Goal: Register for event/course

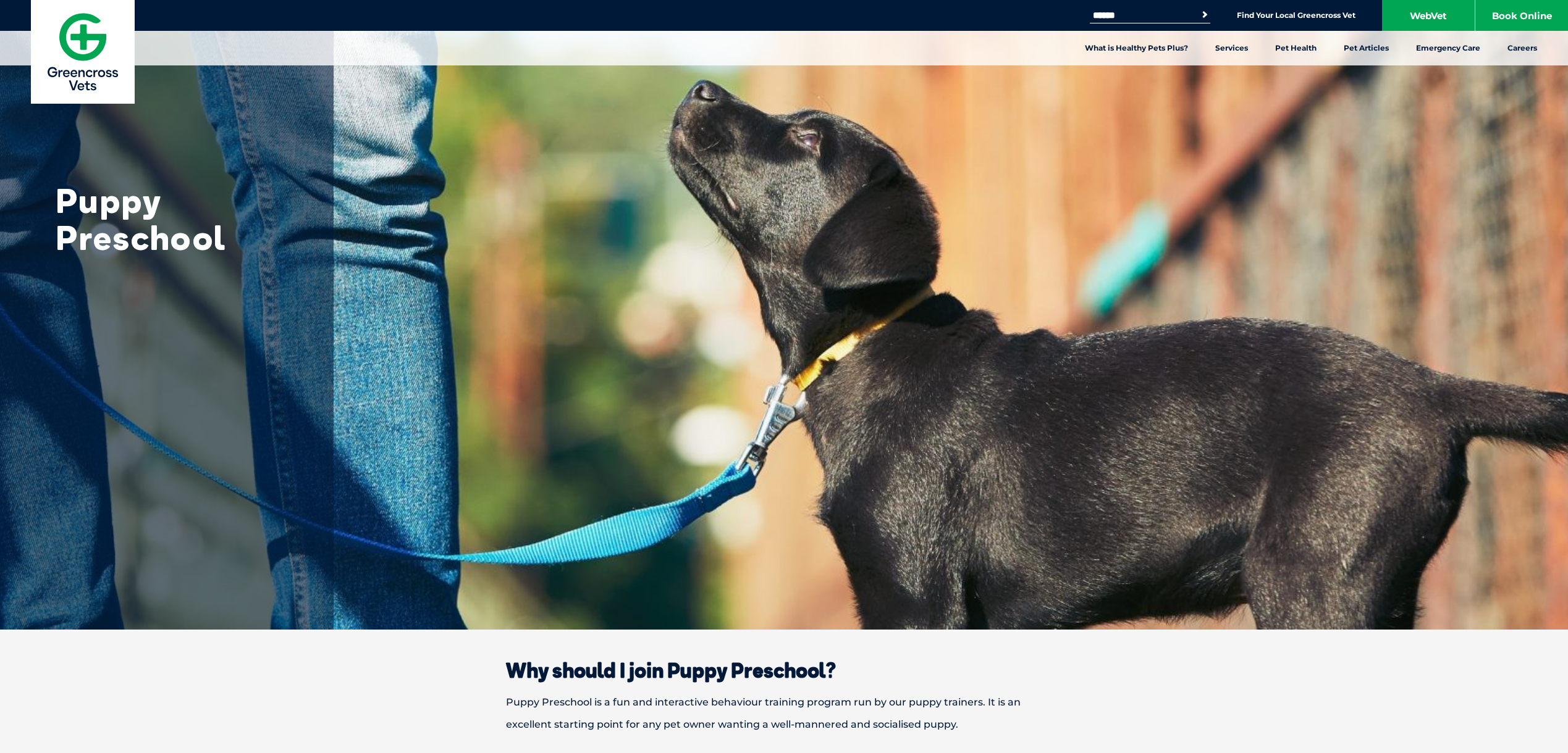
click at [1343, 22] on li "Find Your Local Greencross Vet" at bounding box center [1296, 15] width 119 height 14
click at [1330, 16] on link "Find Your Local Greencross Vet" at bounding box center [1296, 16] width 119 height 10
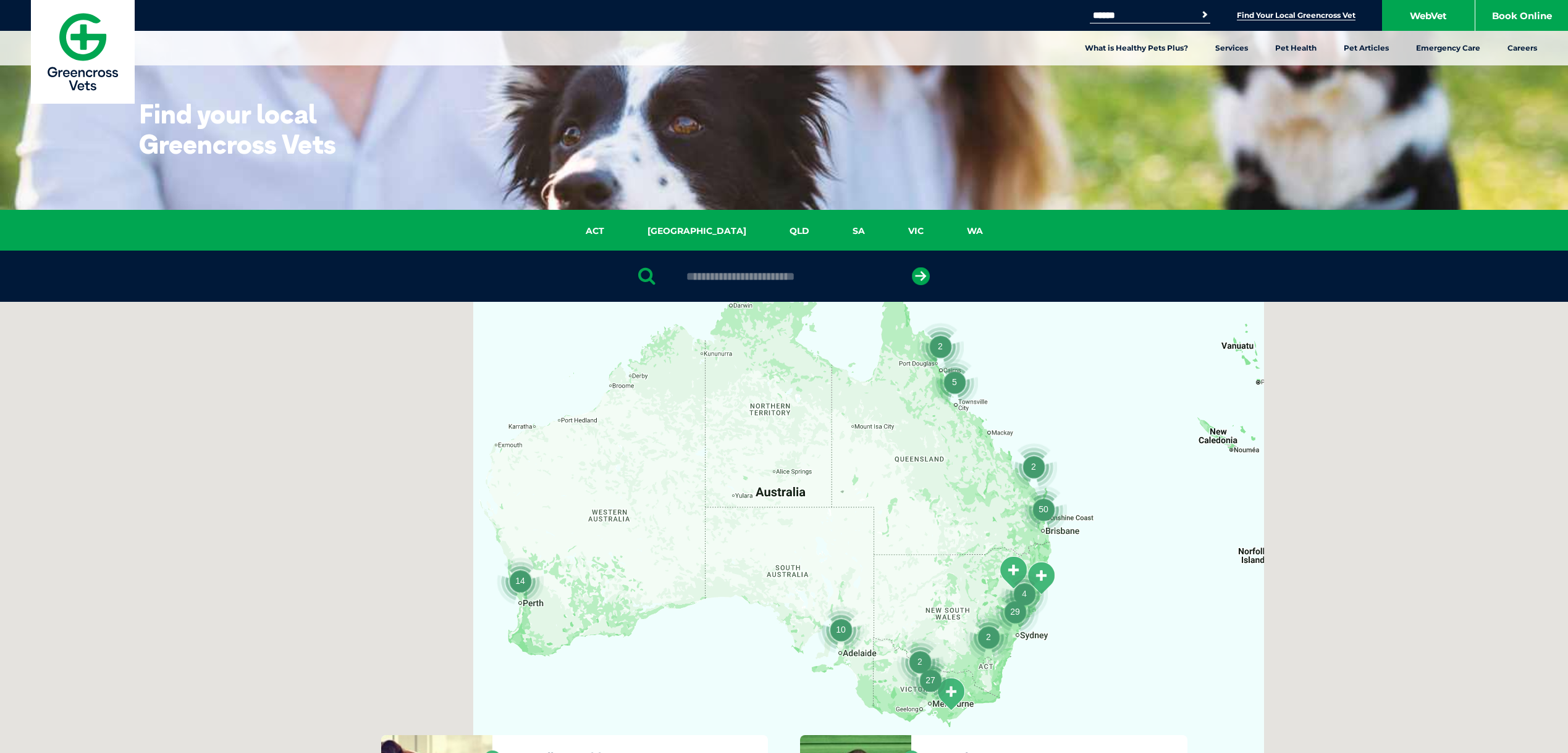
click at [789, 282] on input "text" at bounding box center [784, 276] width 207 height 12
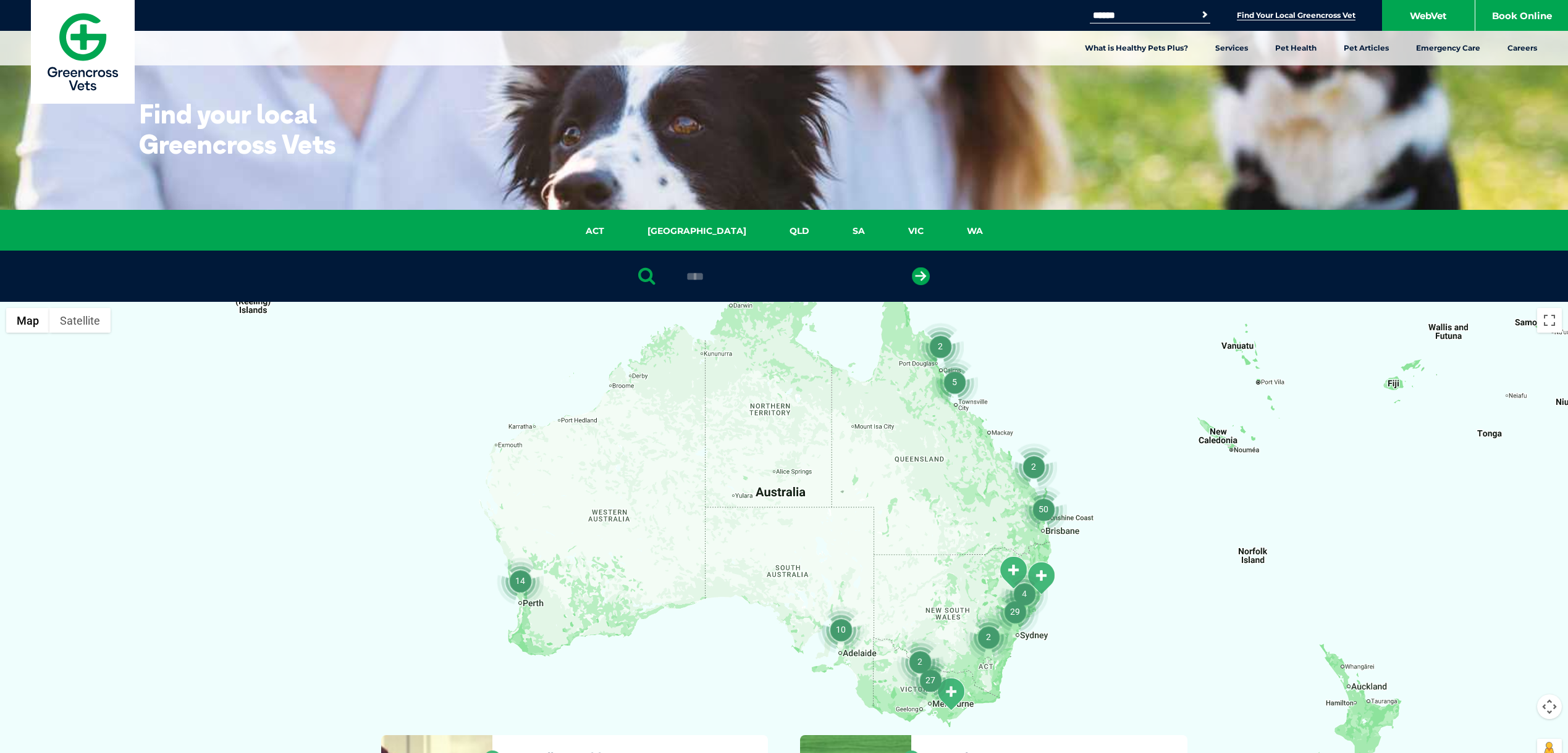
click at [912, 268] on button "submit" at bounding box center [920, 276] width 18 height 18
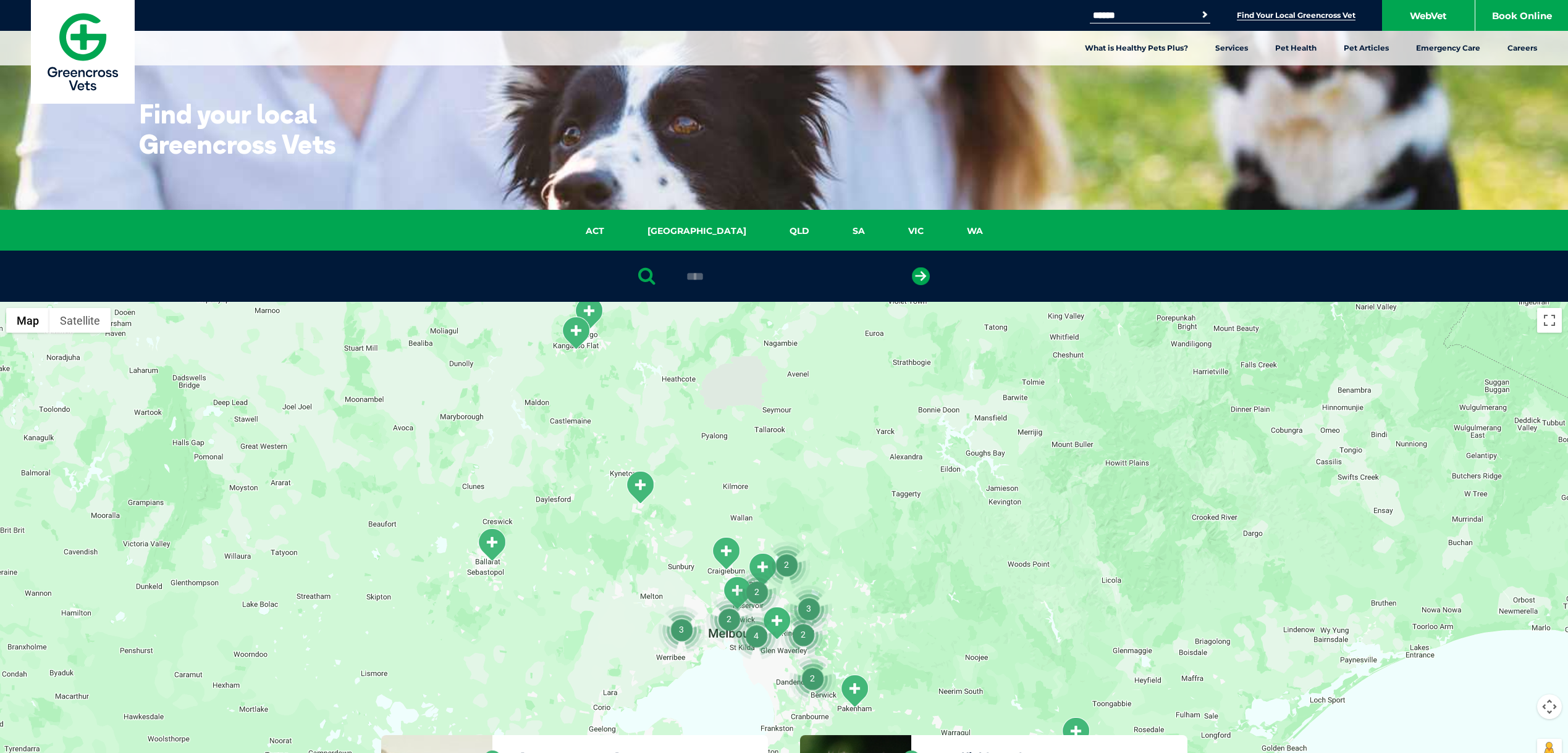
type input "****"
click at [912, 268] on button "submit" at bounding box center [920, 276] width 18 height 18
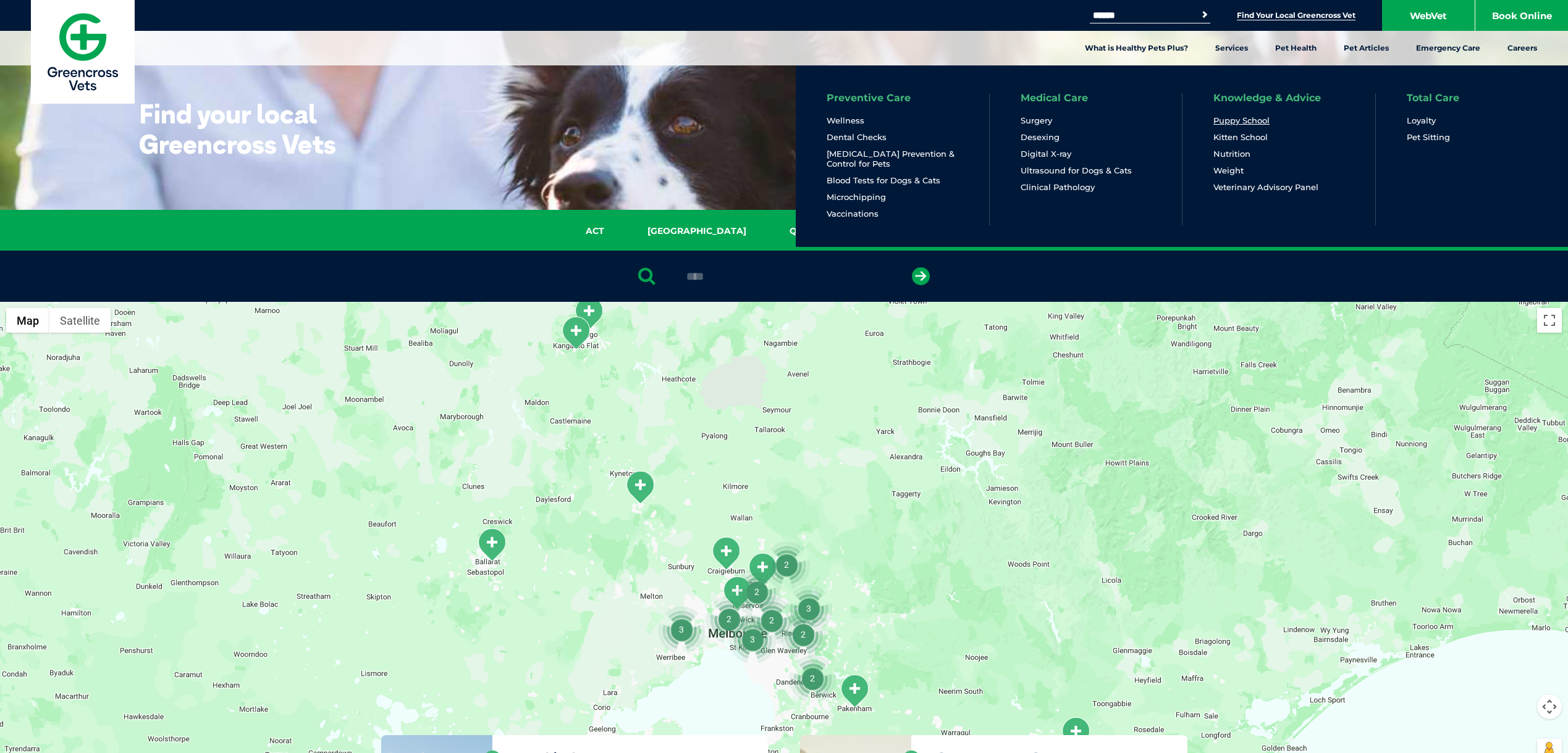
click at [1237, 119] on link "Puppy School" at bounding box center [1241, 121] width 56 height 11
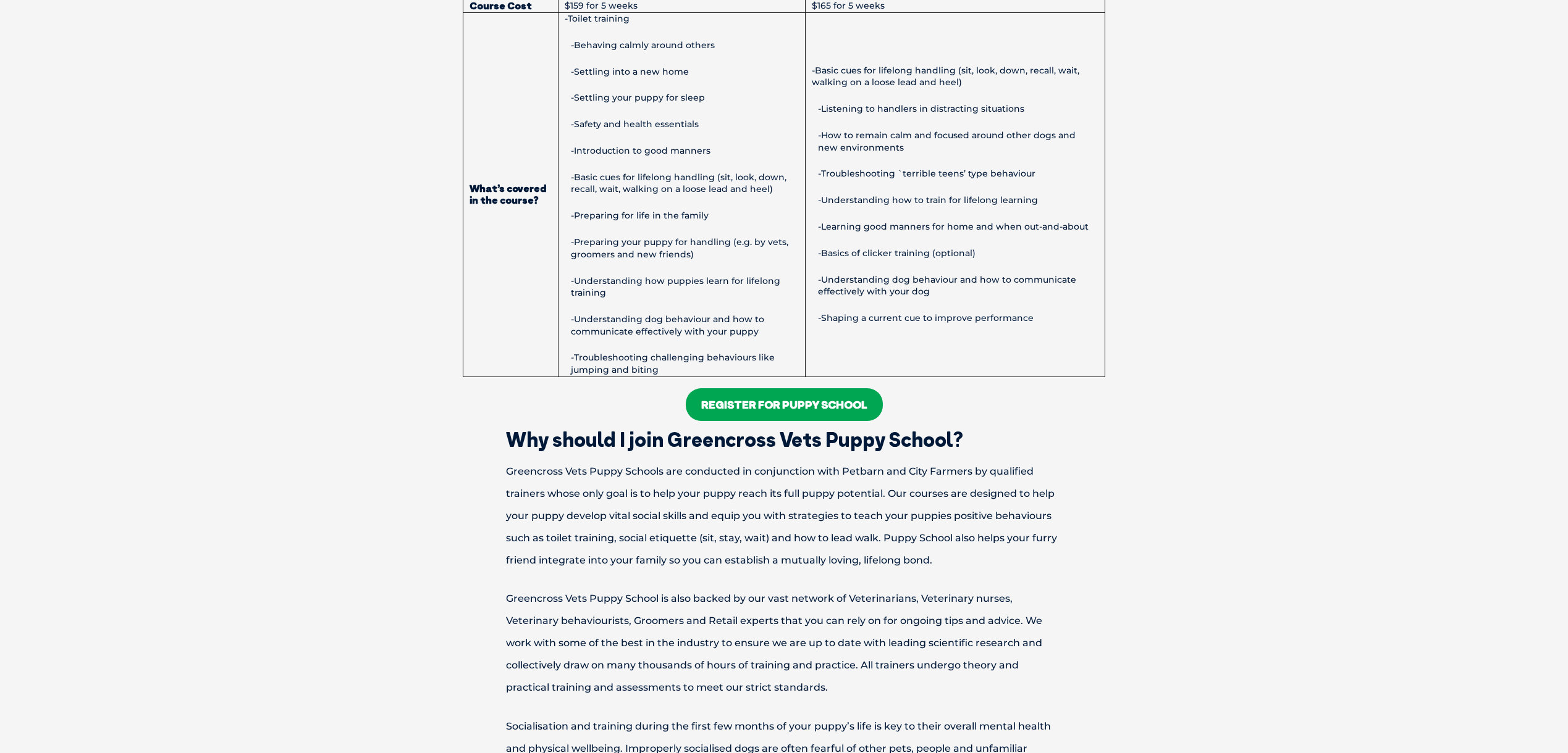
scroll to position [1131, 0]
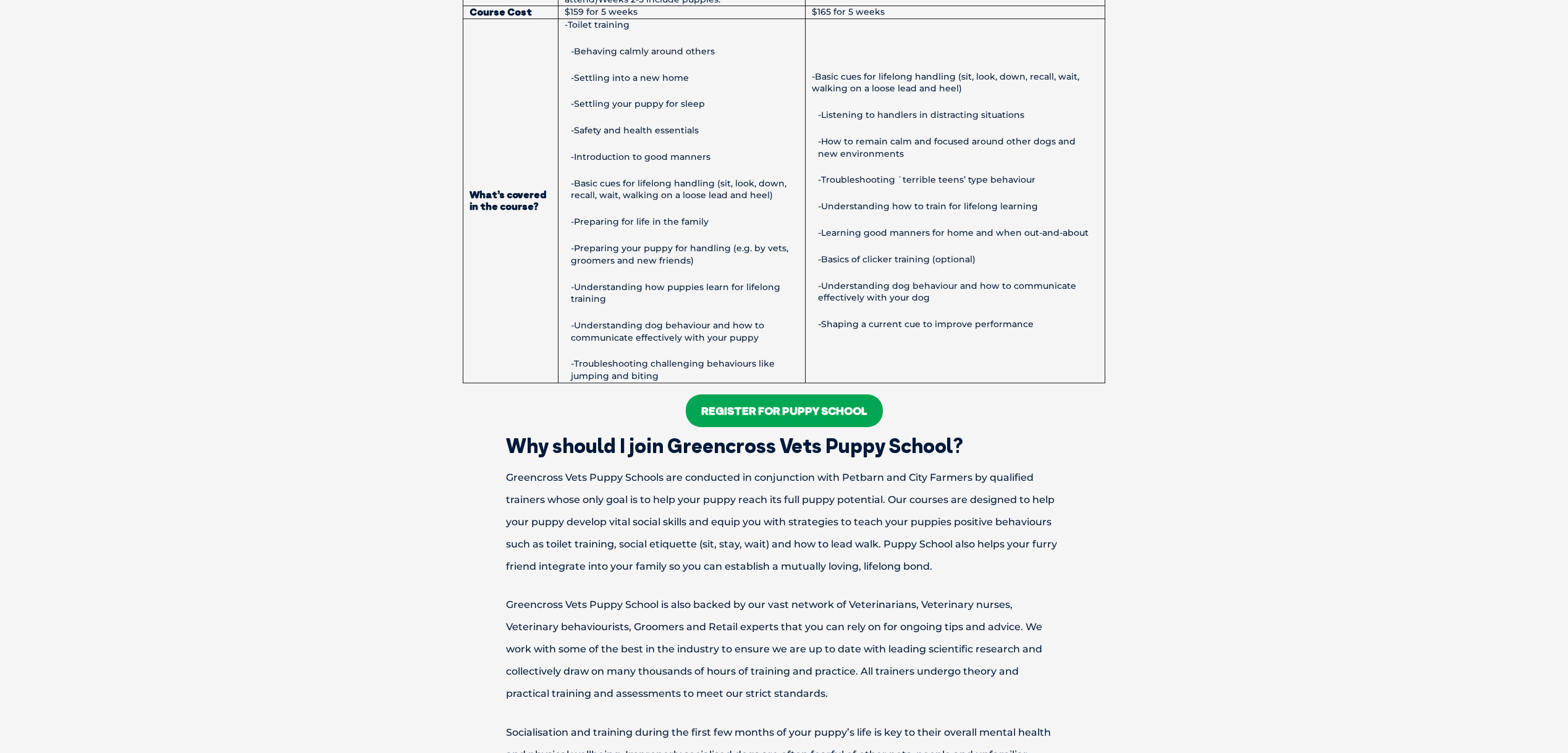
click at [781, 410] on link "Register For Puppy School" at bounding box center [784, 411] width 197 height 32
